Goal: Task Accomplishment & Management: Use online tool/utility

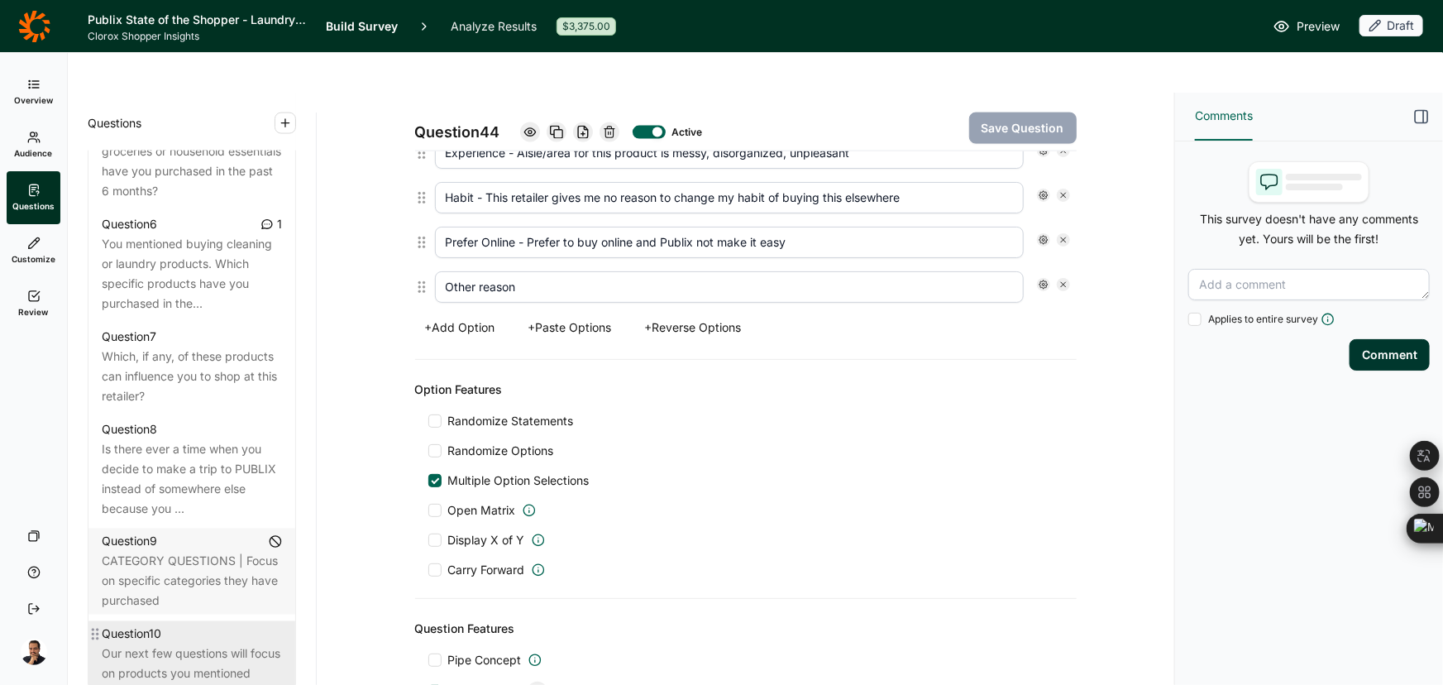
scroll to position [1196, 0]
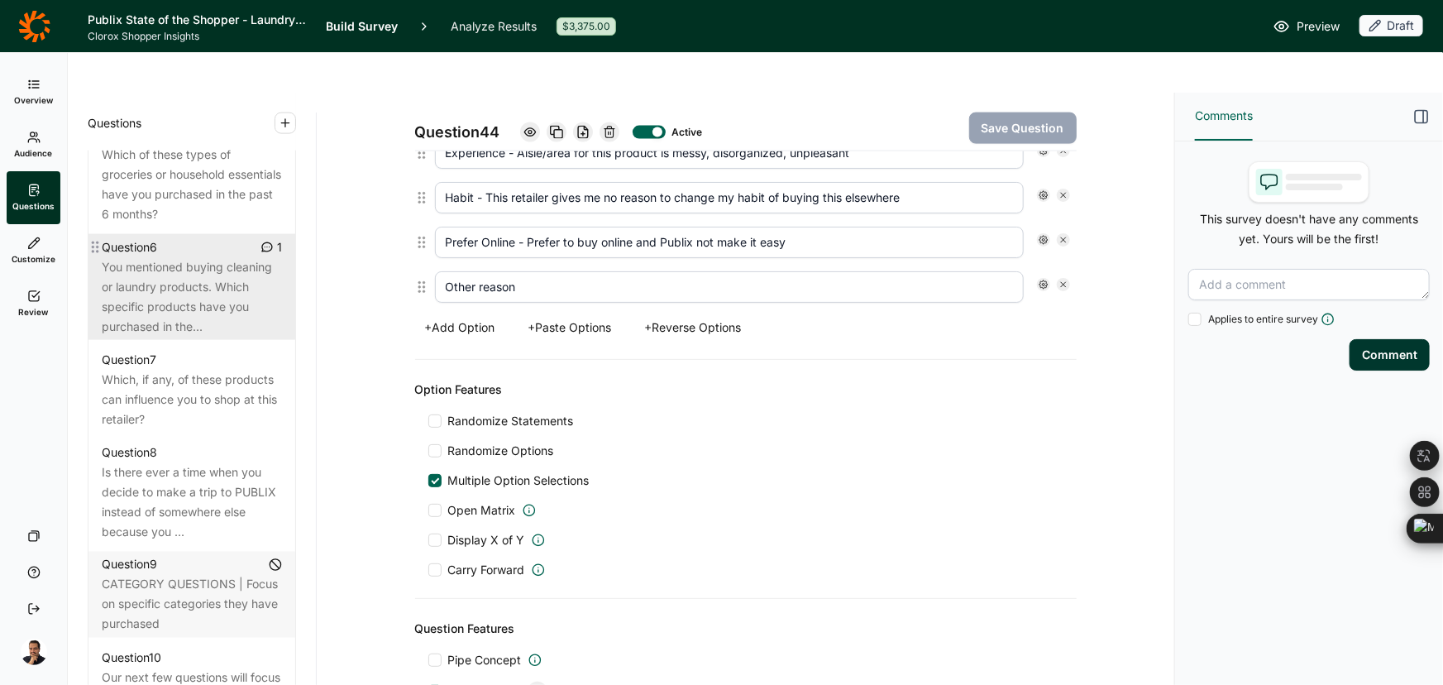
click at [157, 283] on div "You mentioned buying cleaning or laundry products. Which specific products have…" at bounding box center [192, 296] width 180 height 79
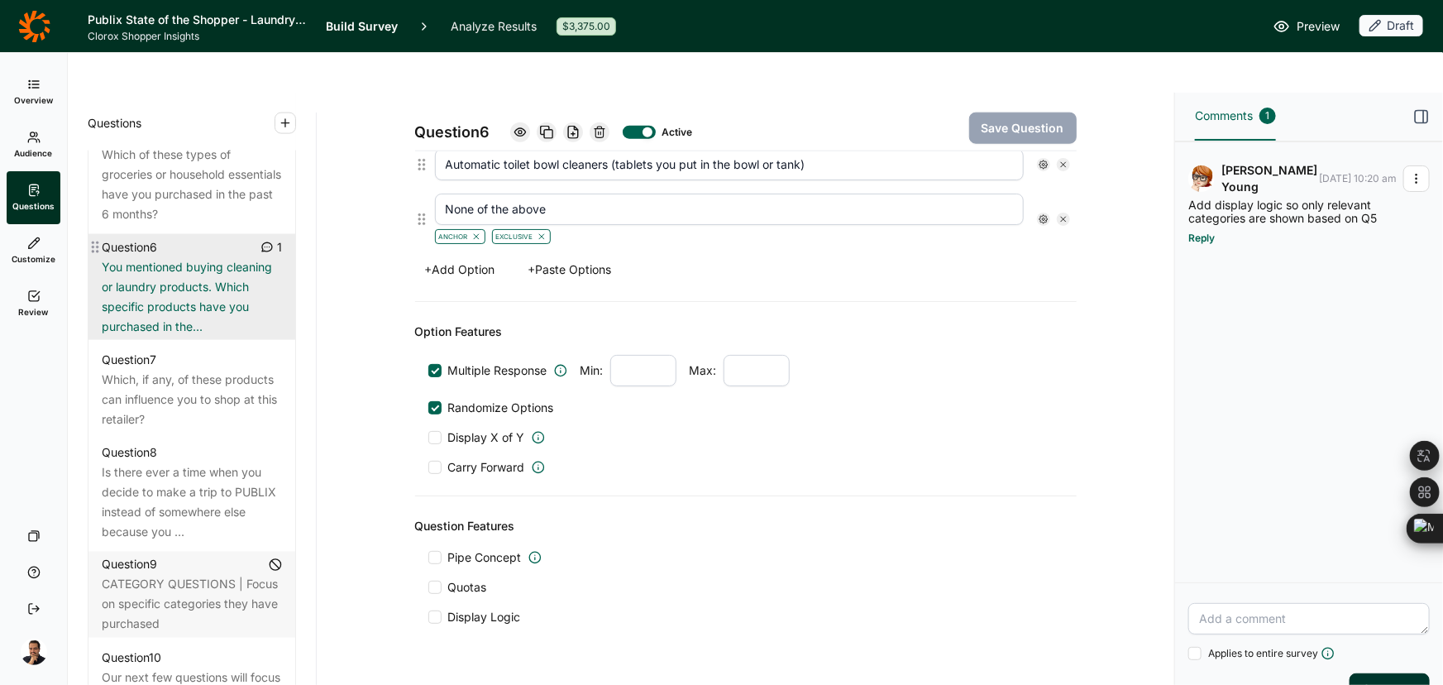
scroll to position [1021, 0]
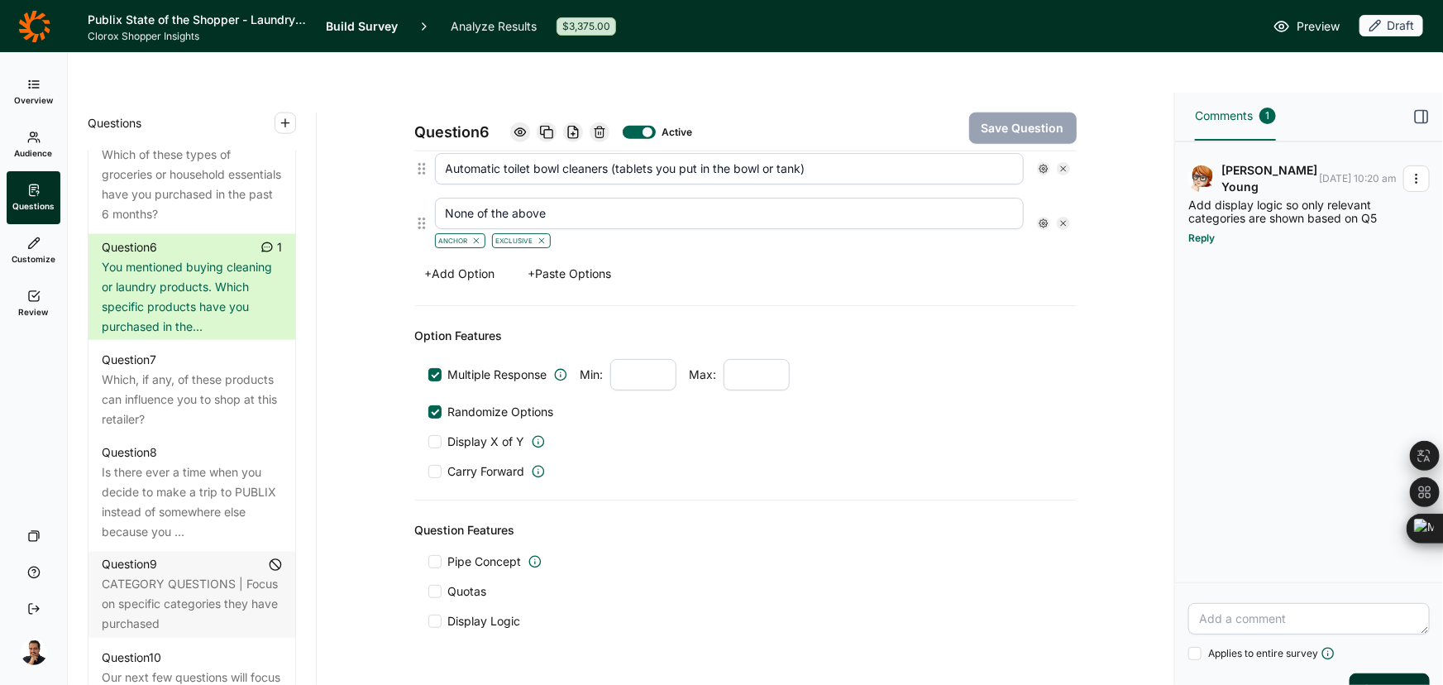
click at [198, 18] on h1 "Publix State of the Shopper - Laundry & Cleaning (Lori's comments)" at bounding box center [197, 20] width 218 height 20
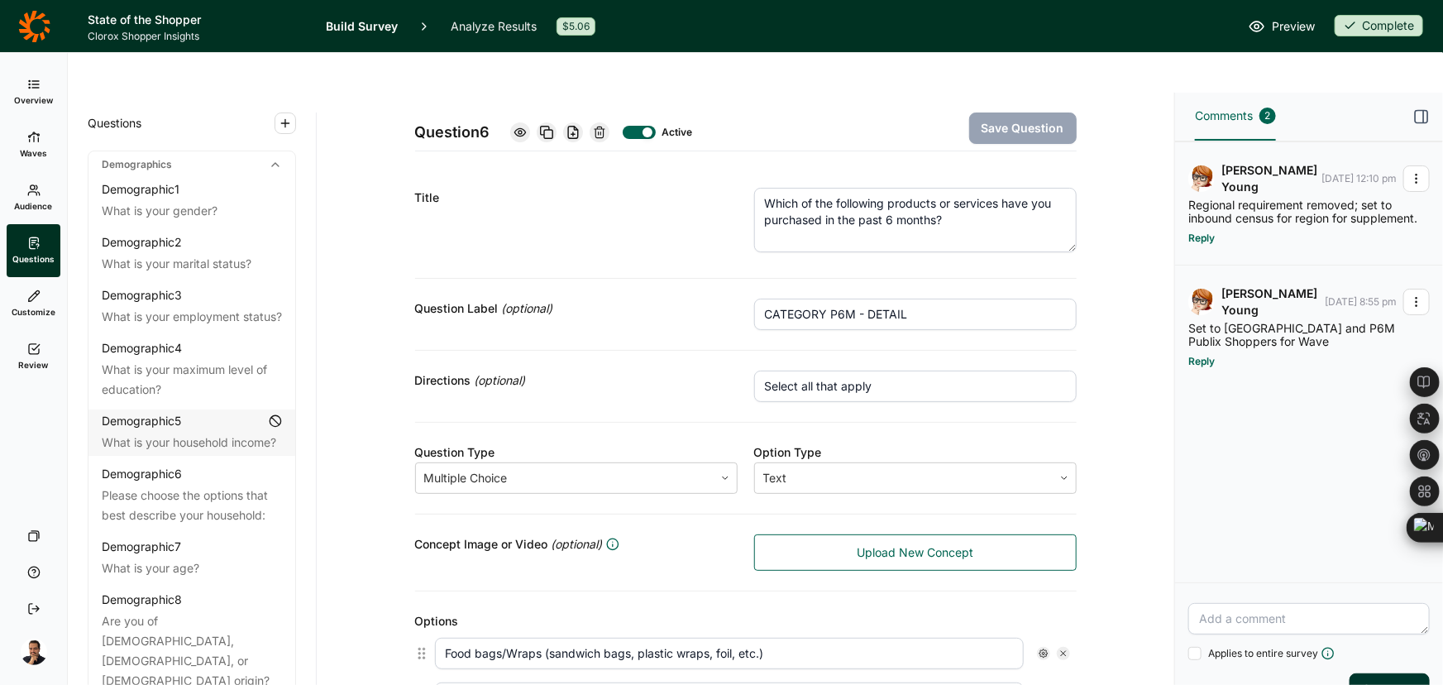
scroll to position [375, 0]
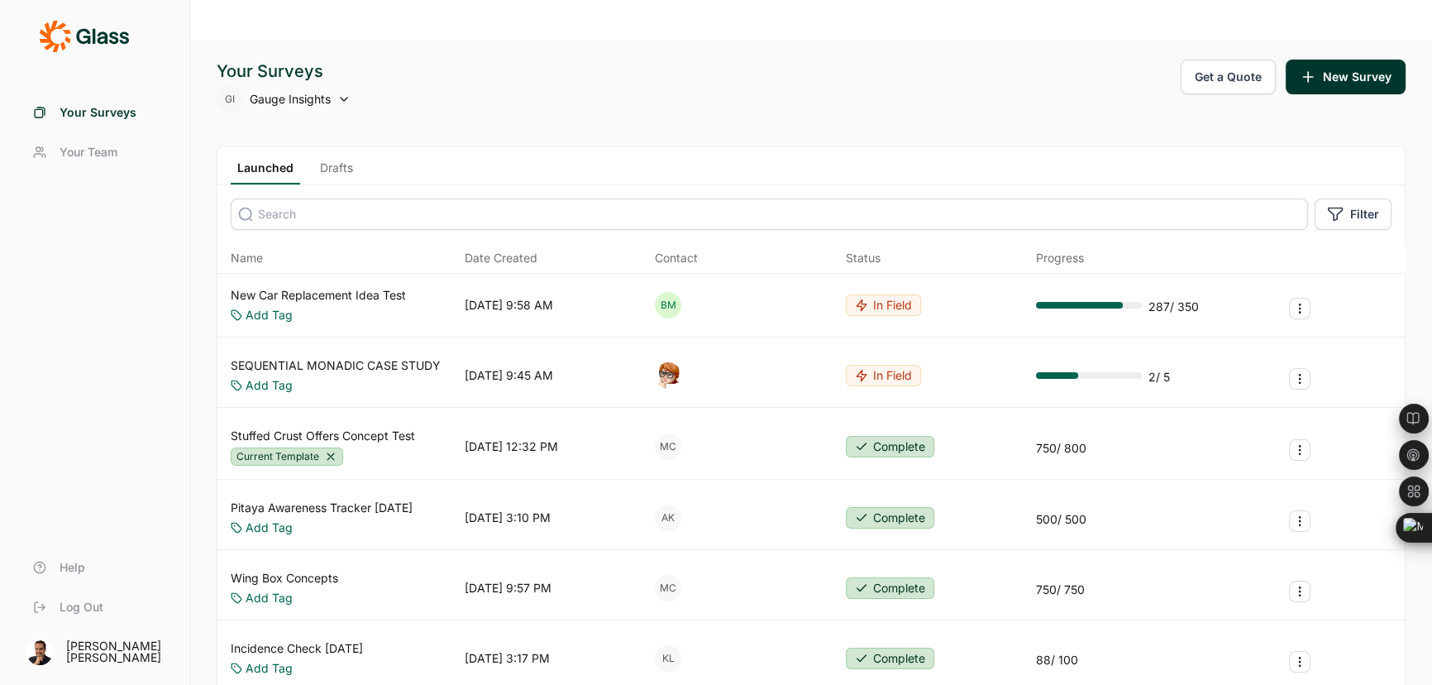
click at [339, 160] on link "Drafts" at bounding box center [336, 172] width 46 height 25
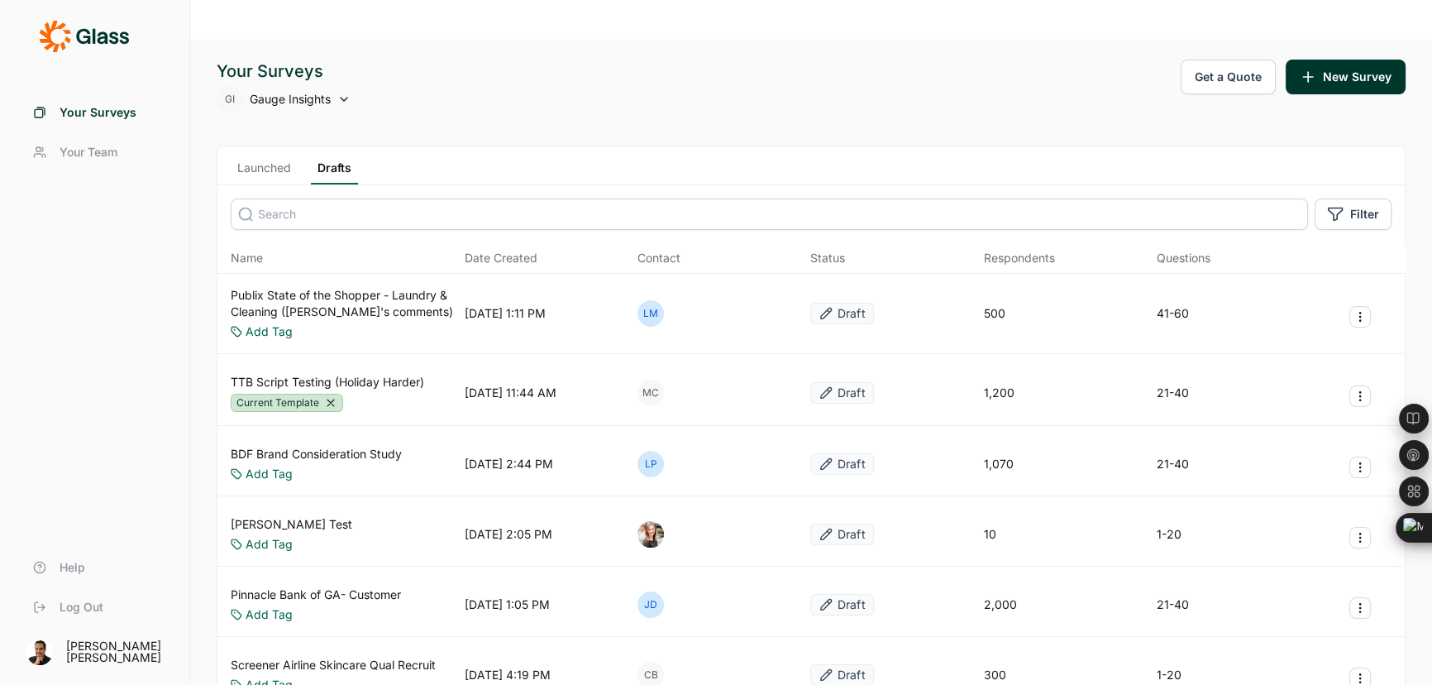
click at [325, 287] on link "Publix State of the Shopper - Laundry & Cleaning ([PERSON_NAME]'s comments)" at bounding box center [344, 303] width 227 height 33
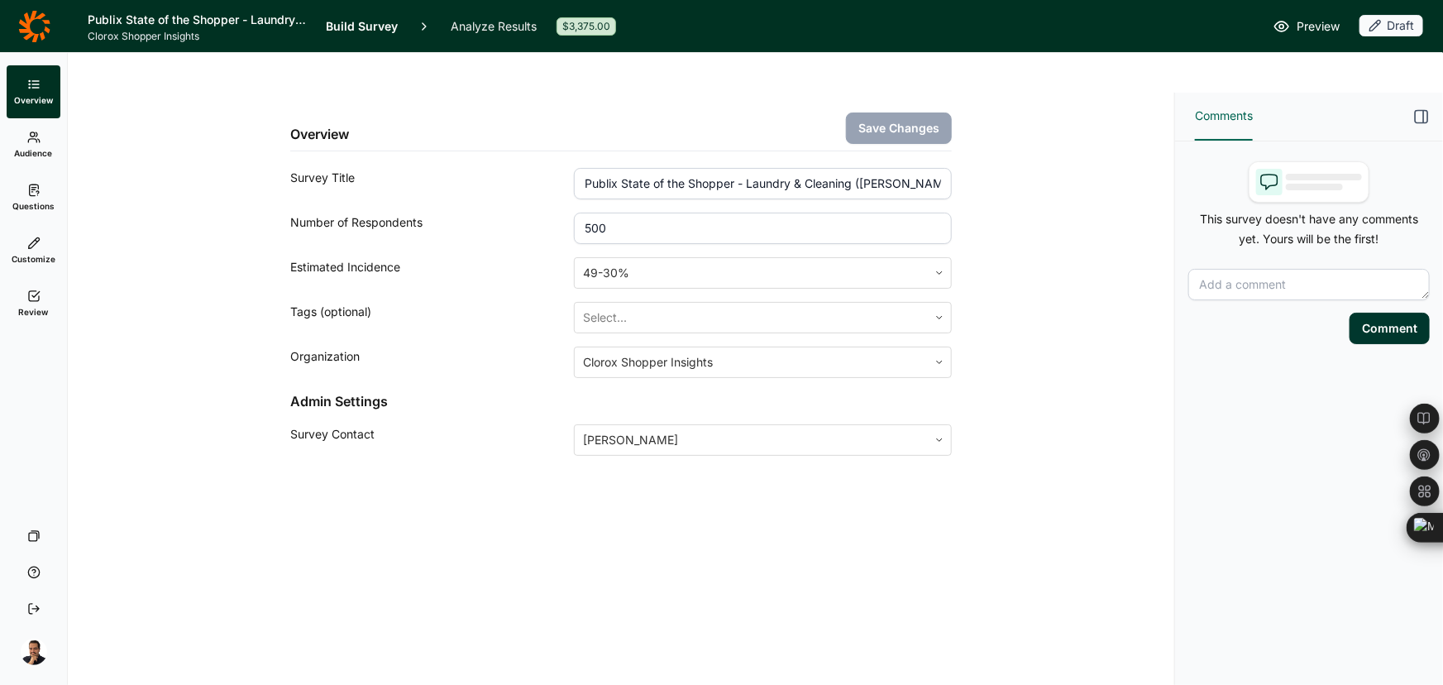
click at [38, 206] on span "Questions" at bounding box center [33, 206] width 42 height 12
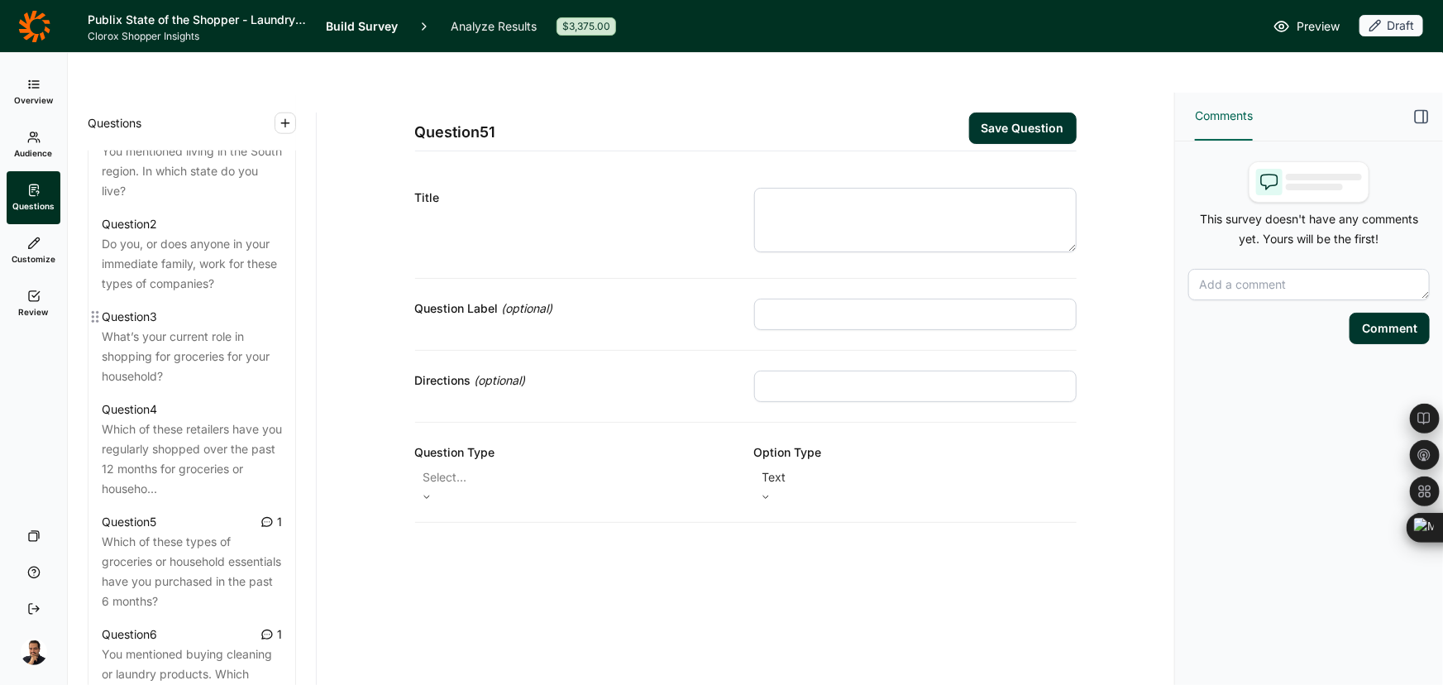
scroll to position [827, 0]
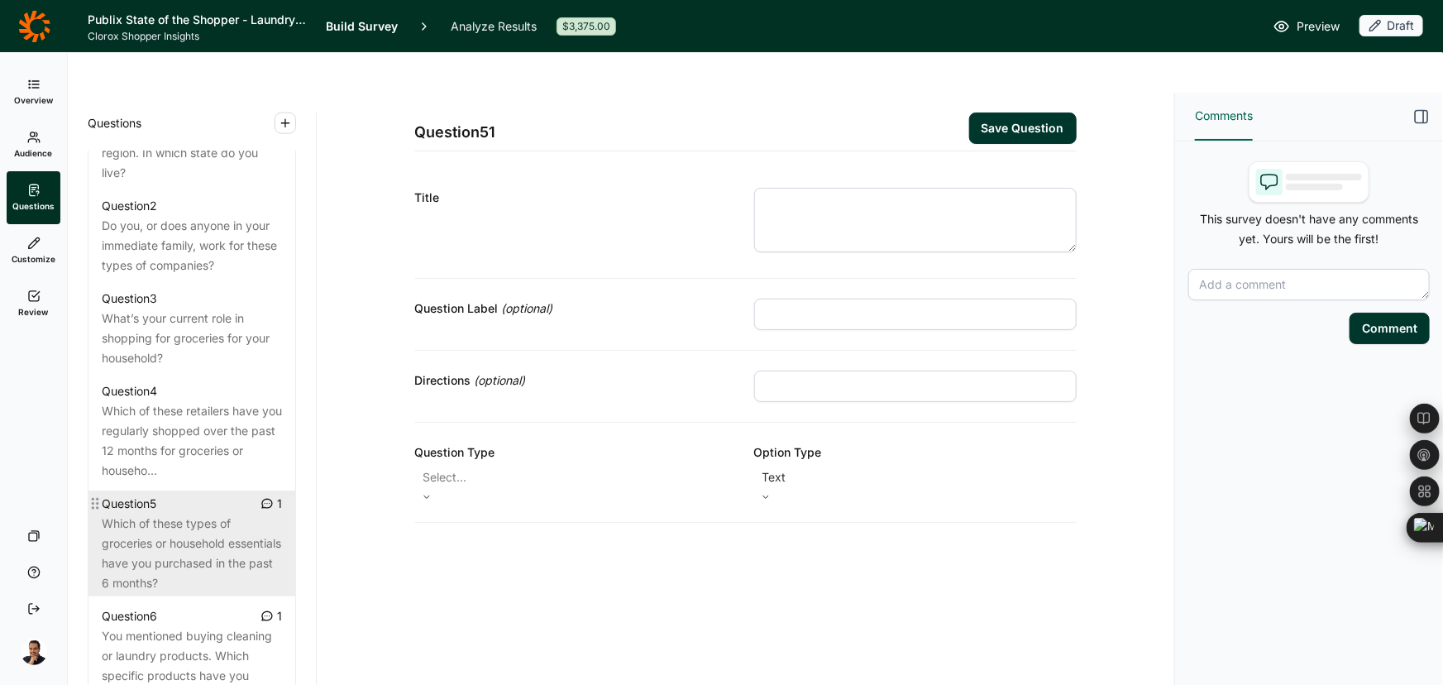
click at [208, 521] on div "Which of these types of groceries or household essentials have you purchased in…" at bounding box center [192, 553] width 180 height 79
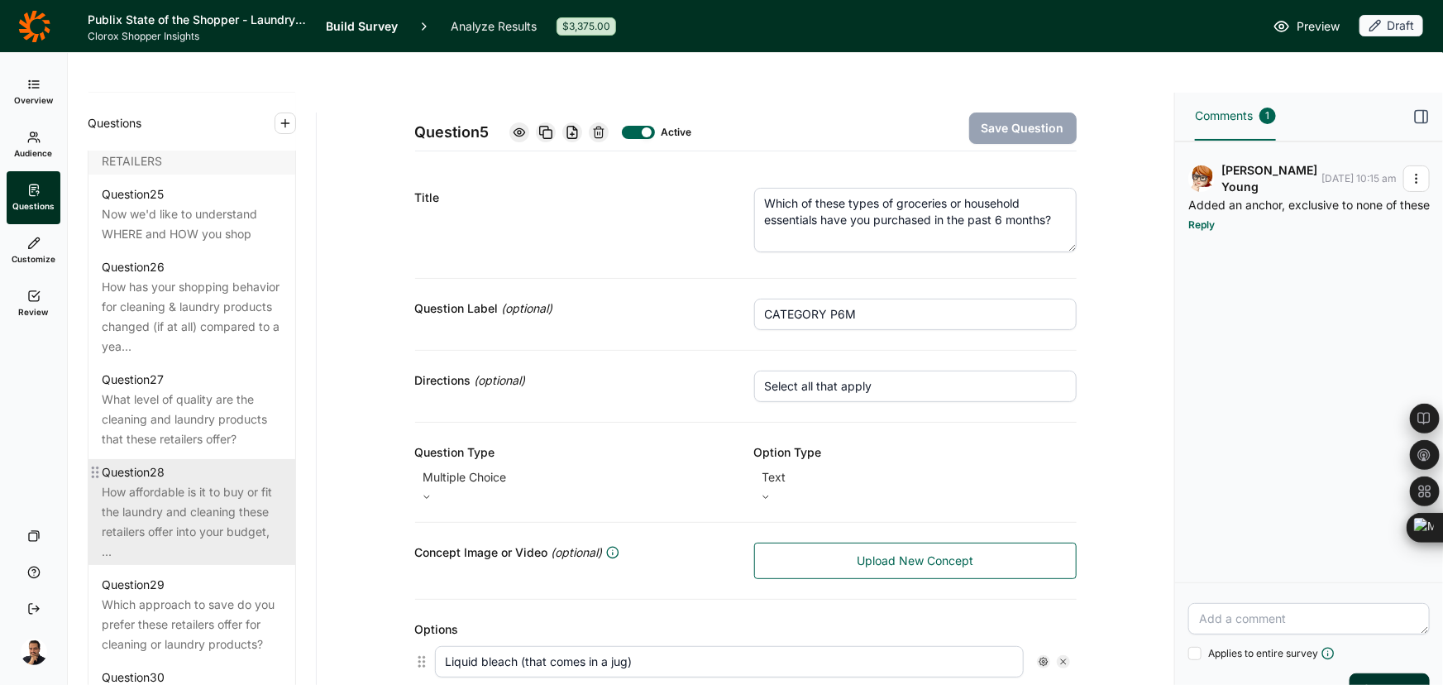
scroll to position [3082, 0]
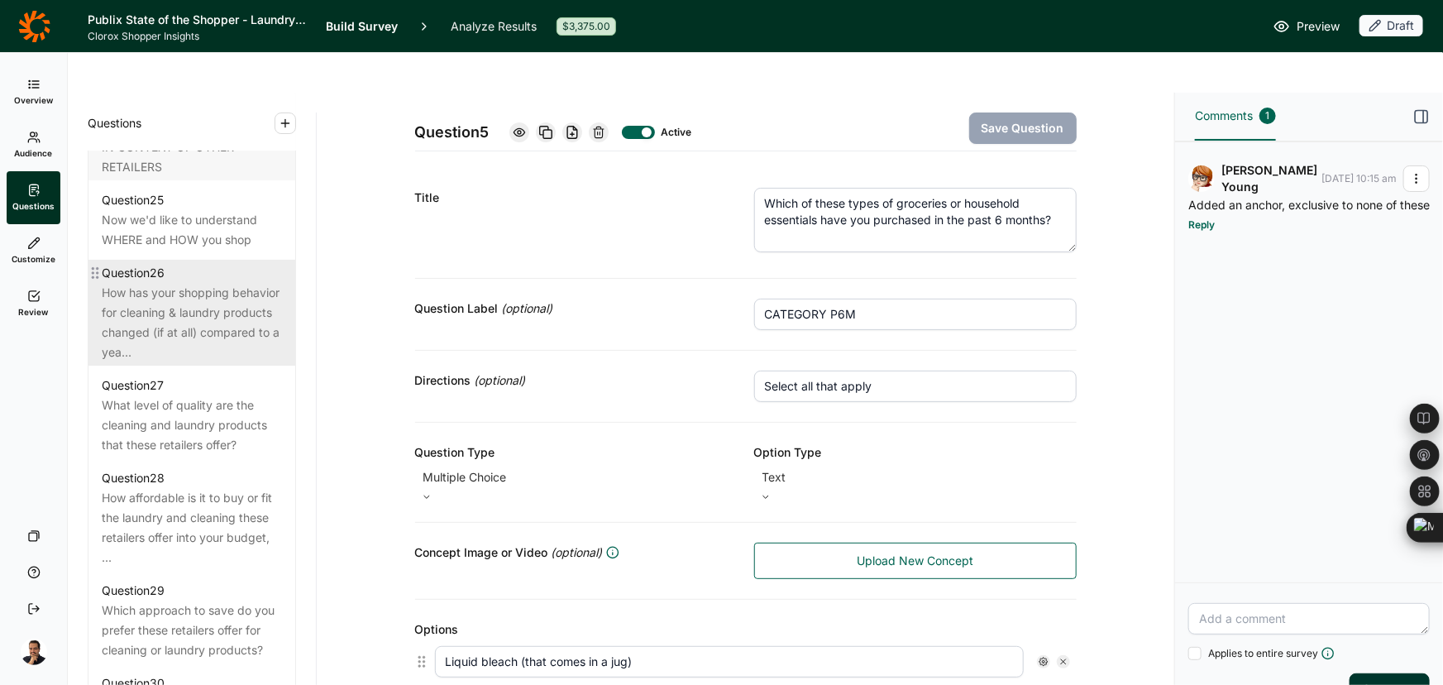
click at [198, 307] on div "How has your shopping behavior for cleaning & laundry products changed (if at a…" at bounding box center [192, 322] width 180 height 79
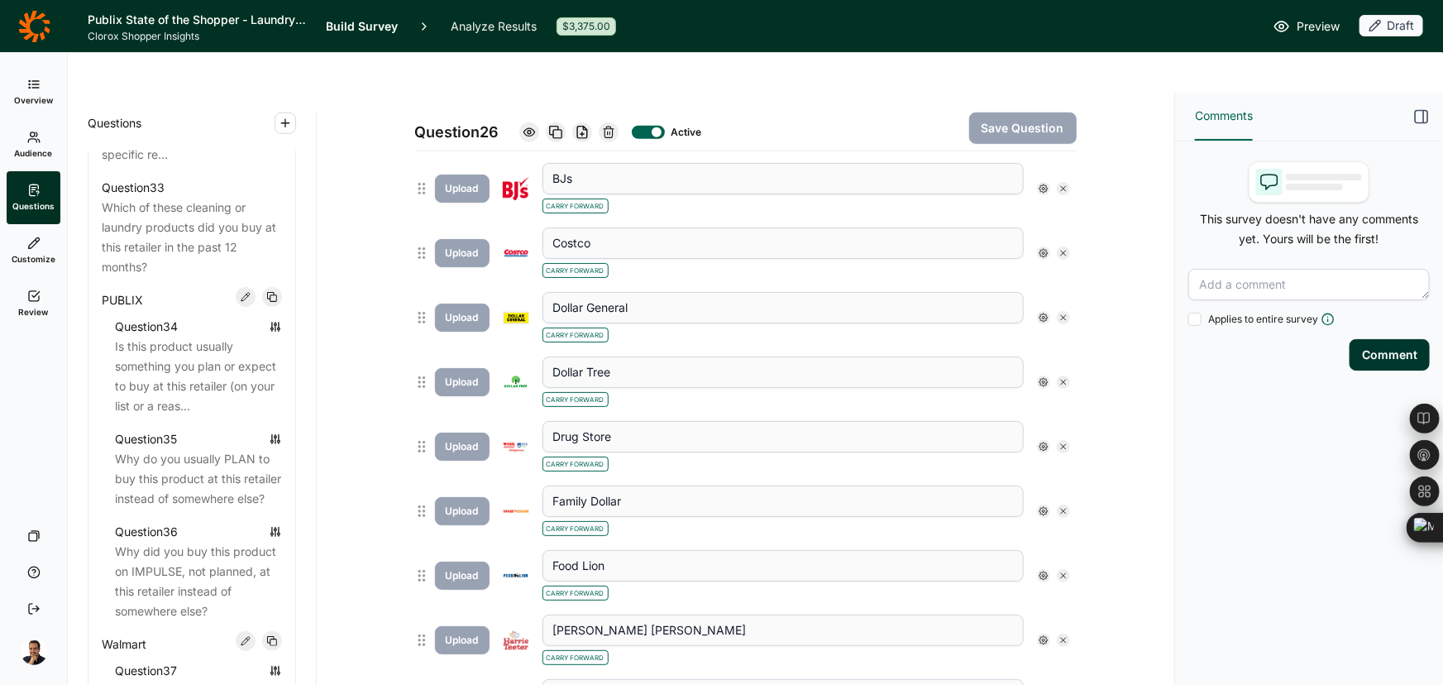
scroll to position [3909, 0]
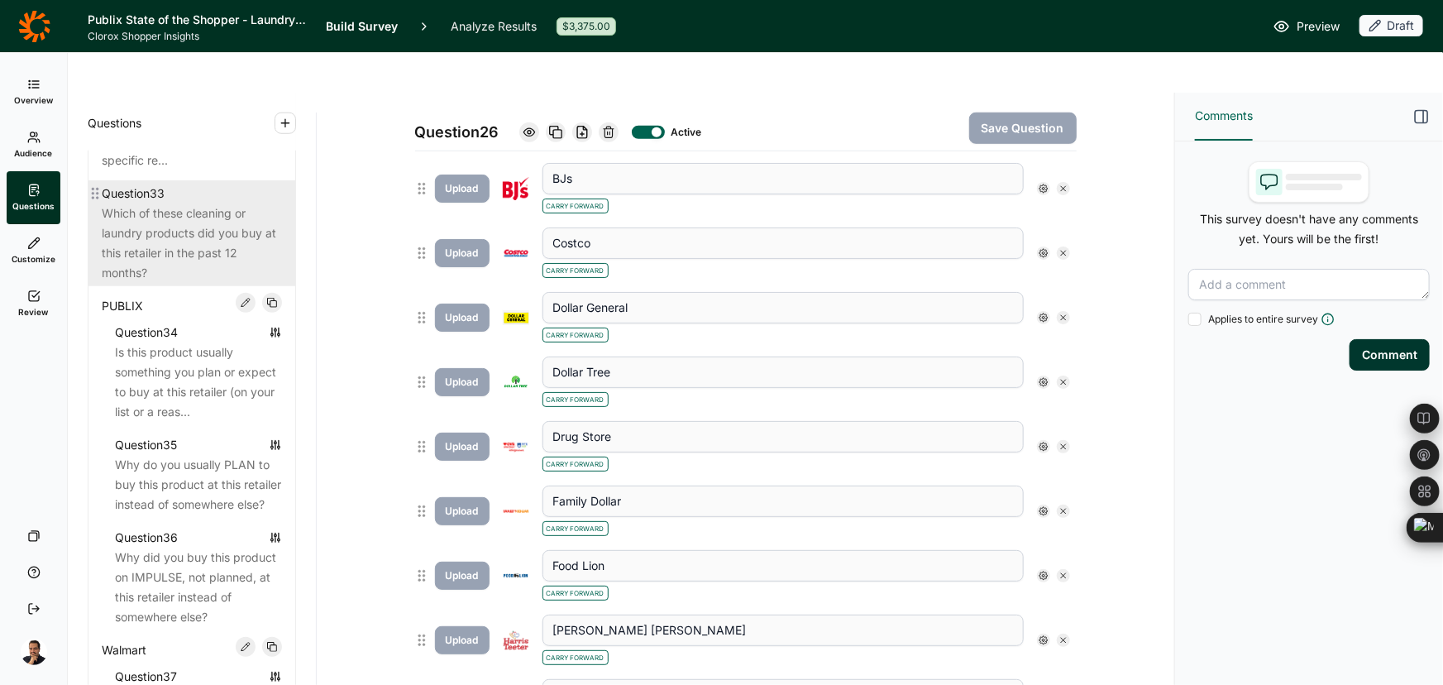
click at [178, 283] on div "Which of these cleaning or laundry products did you buy at this retailer in the…" at bounding box center [192, 242] width 180 height 79
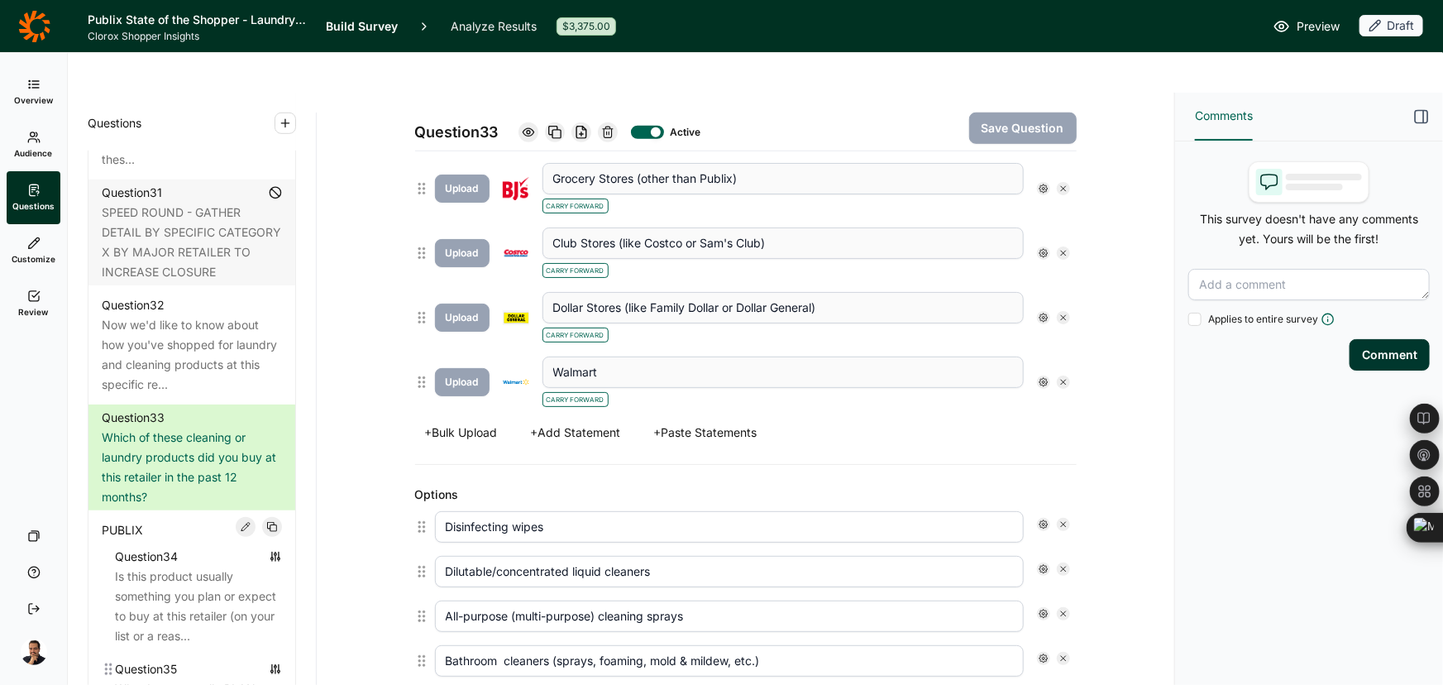
scroll to position [3684, 0]
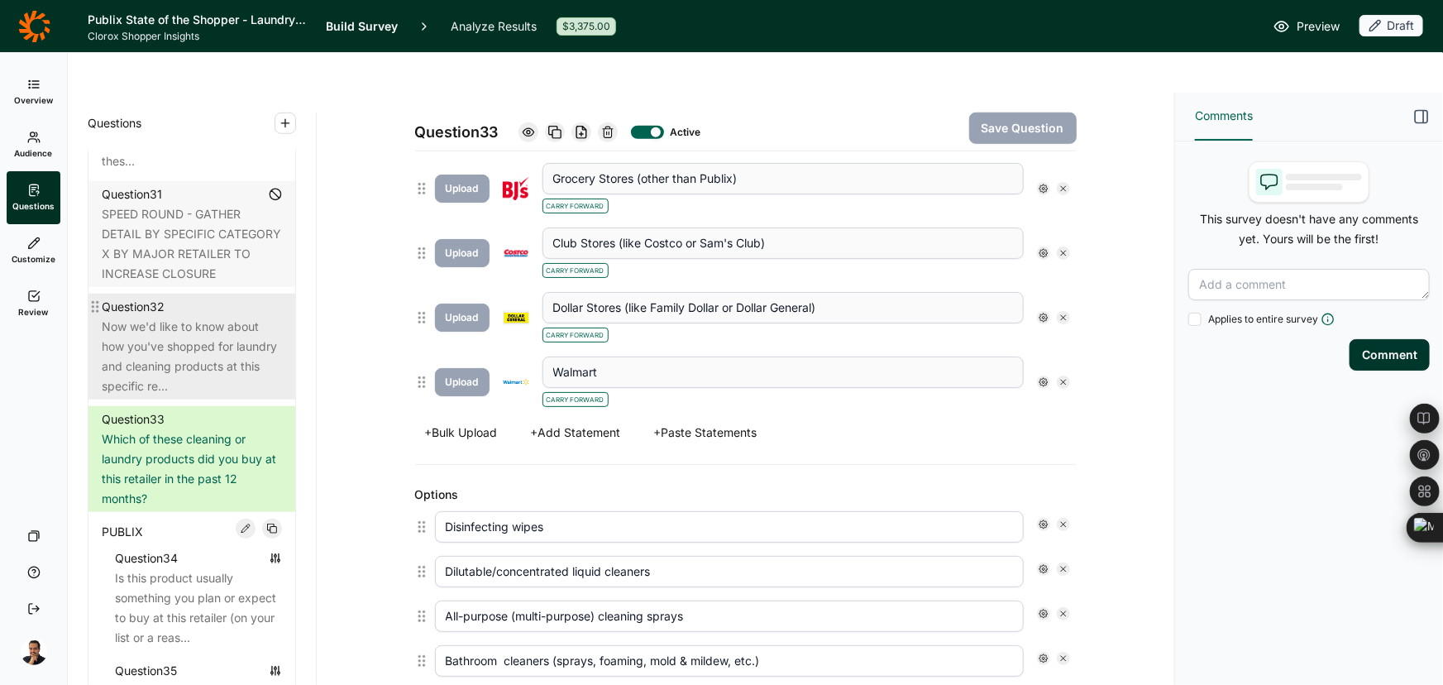
click at [106, 396] on div "Now we'd like to know about how you've shopped for laundry and cleaning product…" at bounding box center [192, 356] width 180 height 79
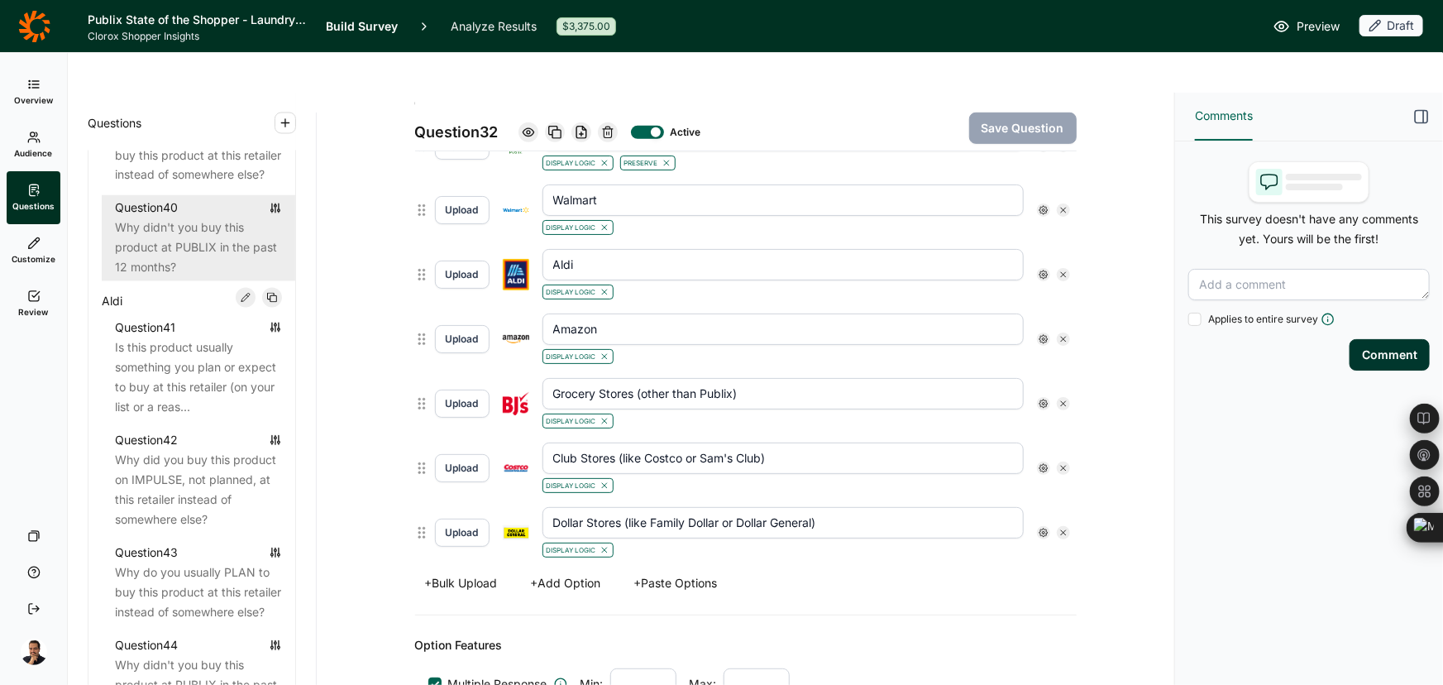
scroll to position [4661, 0]
